Goal: Task Accomplishment & Management: Manage account settings

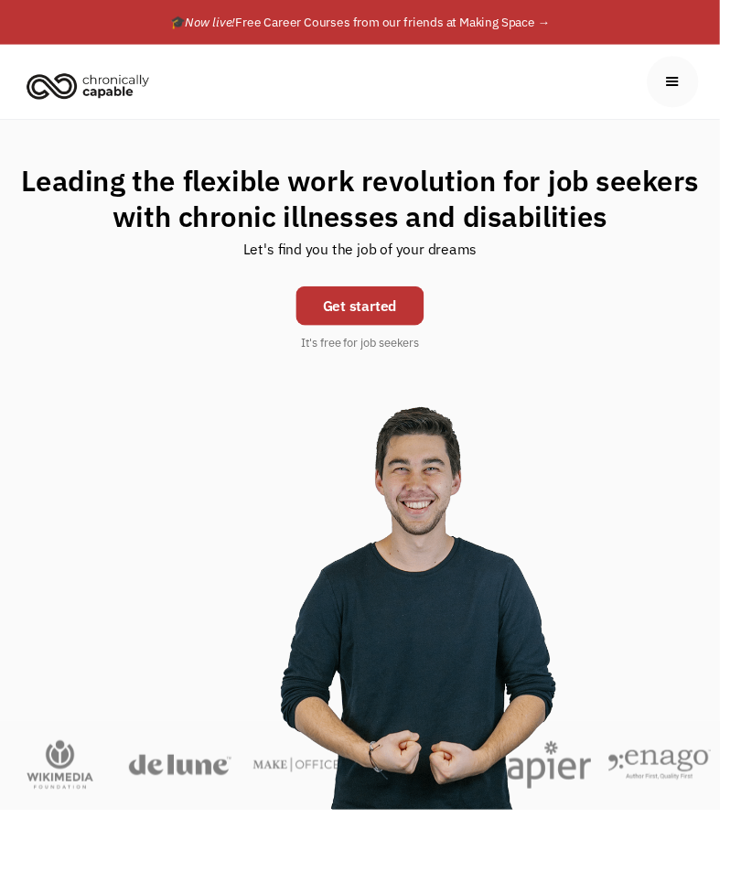
click at [677, 72] on div "menu" at bounding box center [692, 84] width 53 height 53
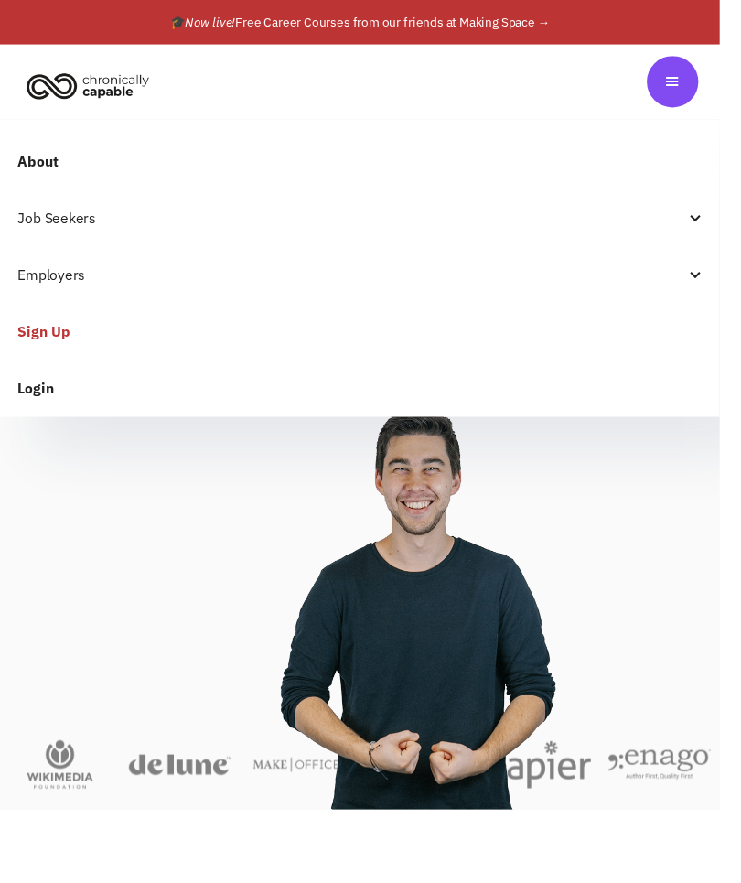
click at [692, 81] on div "menu" at bounding box center [692, 84] width 20 height 20
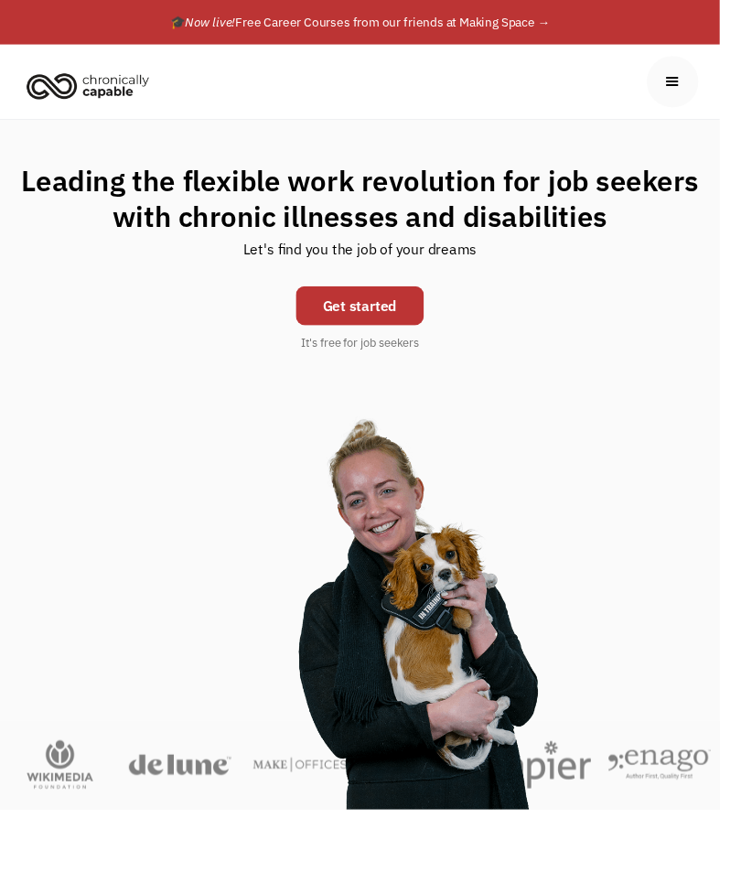
click at [701, 78] on div "menu" at bounding box center [692, 84] width 20 height 20
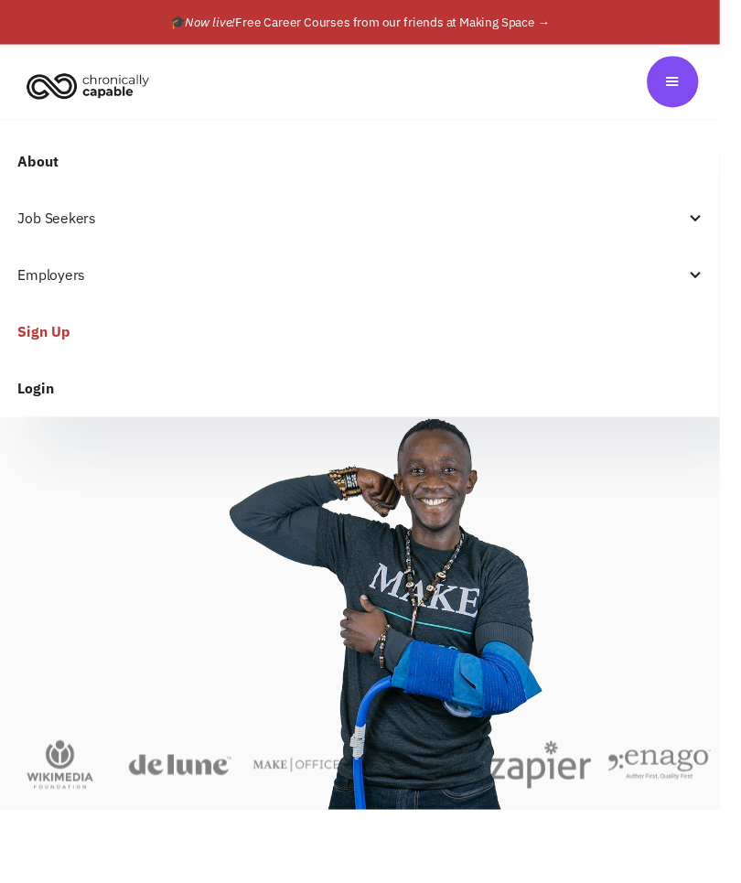
click at [37, 395] on link "Login" at bounding box center [370, 399] width 741 height 59
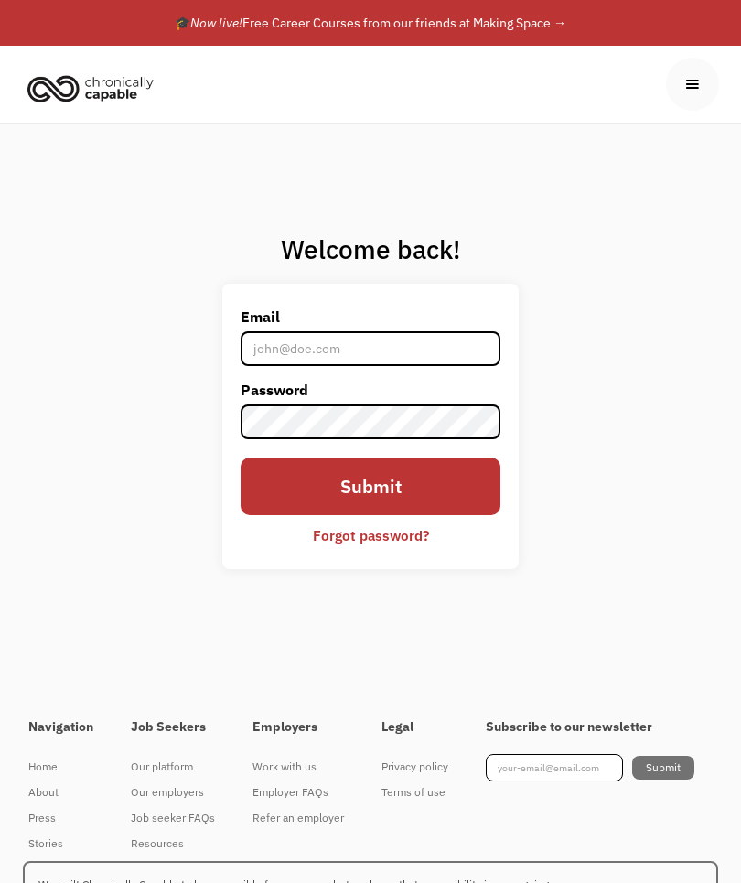
click at [400, 366] on input "Email" at bounding box center [371, 348] width 260 height 35
type input "faerybeautiful@gmail.com"
click at [139, 380] on div "Welcome back! Email faerybeautiful@gmail.com Password Submit Forgot password? T…" at bounding box center [370, 407] width 741 height 569
click at [315, 515] on input "Submit" at bounding box center [371, 486] width 260 height 58
